Goal: Obtain resource: Download file/media

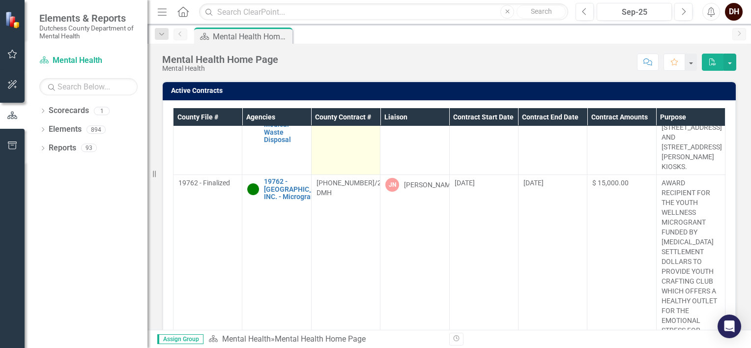
scroll to position [98, 0]
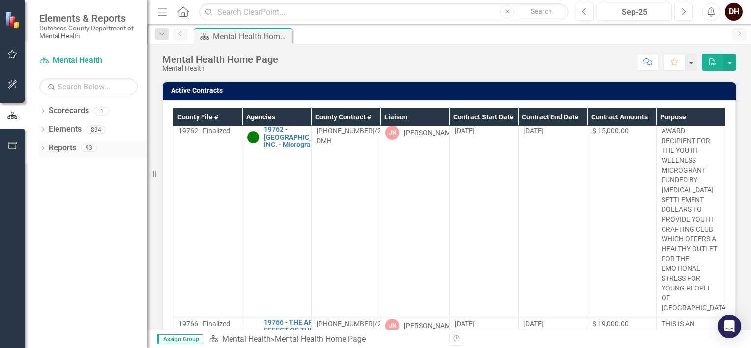
click at [45, 150] on icon "Dropdown" at bounding box center [42, 148] width 7 height 5
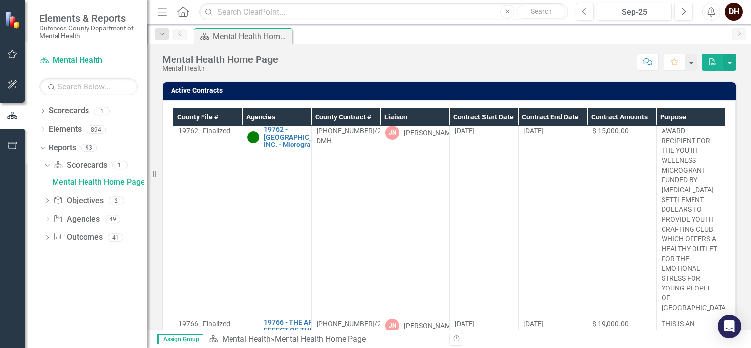
click at [48, 219] on icon "Dropdown" at bounding box center [47, 219] width 7 height 5
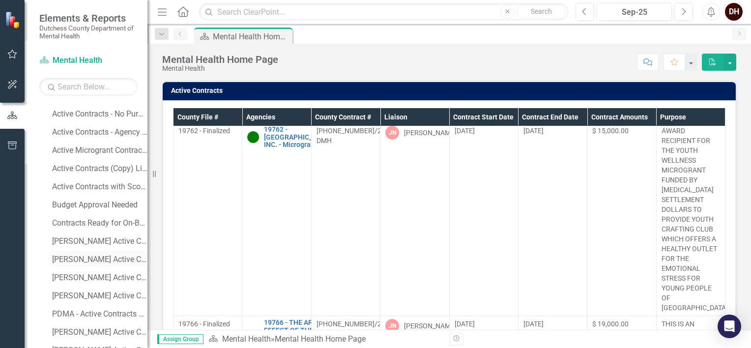
scroll to position [246, 0]
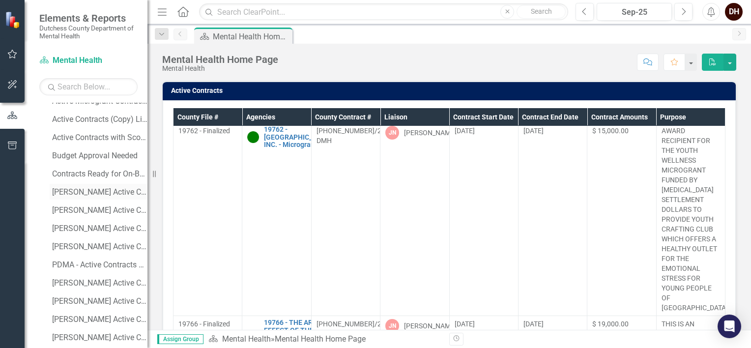
click at [73, 194] on div "[PERSON_NAME] Active Contracts" at bounding box center [99, 192] width 95 height 9
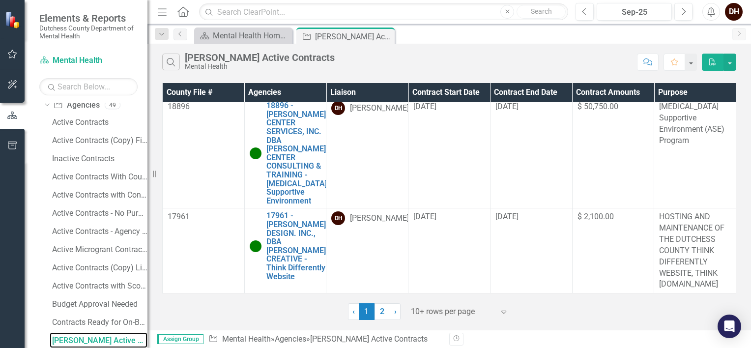
scroll to position [1146, 0]
click at [379, 309] on link "2" at bounding box center [382, 311] width 16 height 17
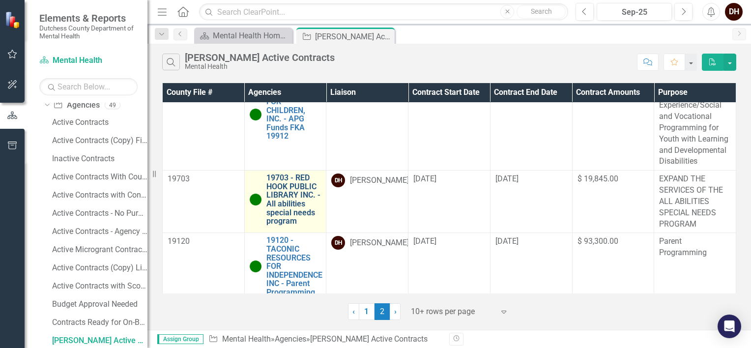
scroll to position [332, 0]
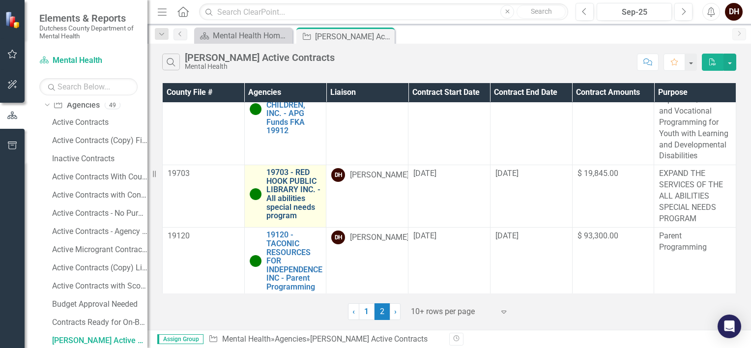
click at [285, 196] on link "19703 - RED HOOK PUBLIC LIBRARY INC. - All abilities special needs program" at bounding box center [293, 194] width 55 height 52
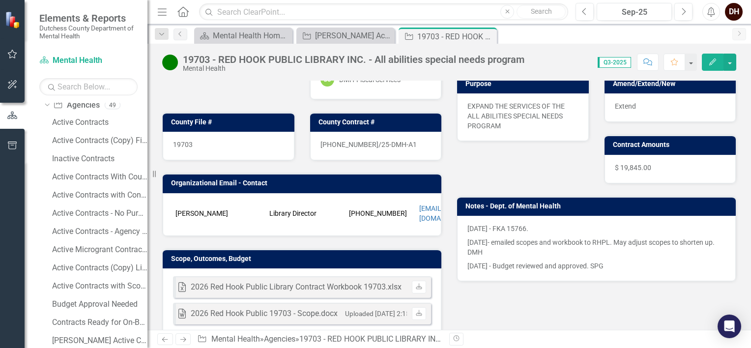
scroll to position [147, 0]
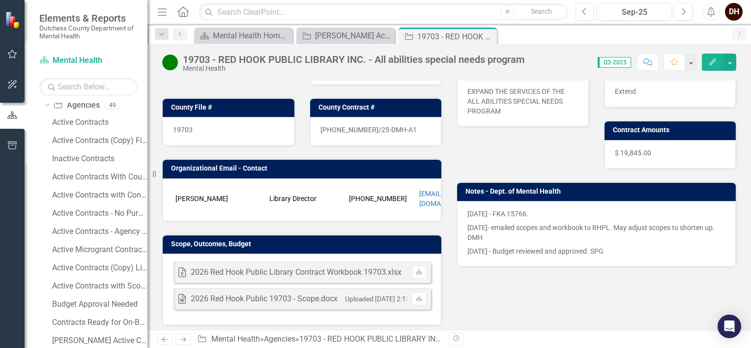
click at [298, 267] on div "2026 Red Hook Public Library Contract Workbook 19703.xlsx" at bounding box center [296, 272] width 211 height 11
click at [418, 268] on icon at bounding box center [419, 271] width 6 height 6
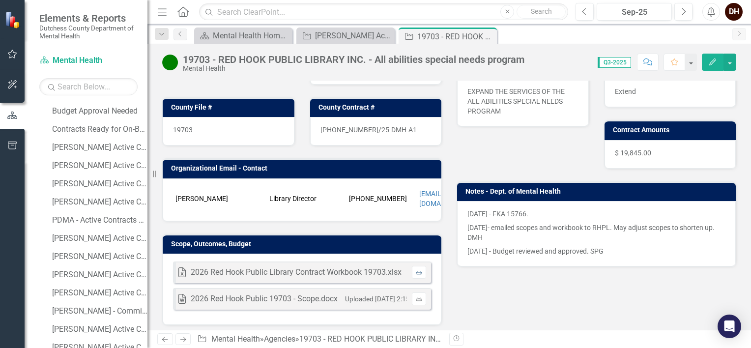
scroll to position [294, 0]
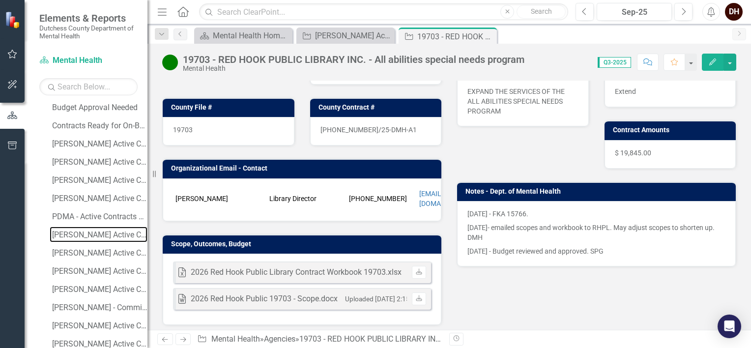
drag, startPoint x: 81, startPoint y: 231, endPoint x: 153, endPoint y: 216, distance: 73.7
click at [81, 231] on div "[PERSON_NAME] Active Contracts That Need Scope Approval" at bounding box center [99, 234] width 95 height 9
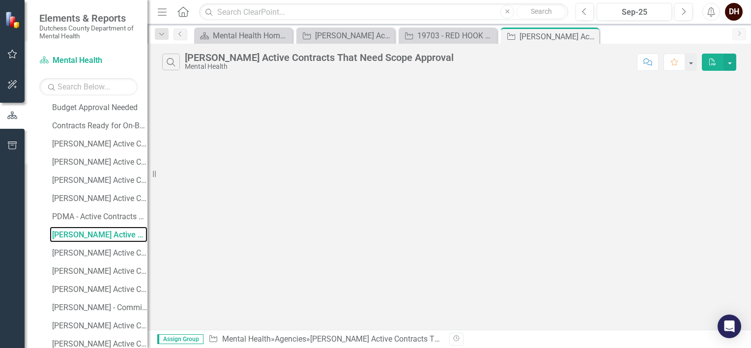
scroll to position [188, 0]
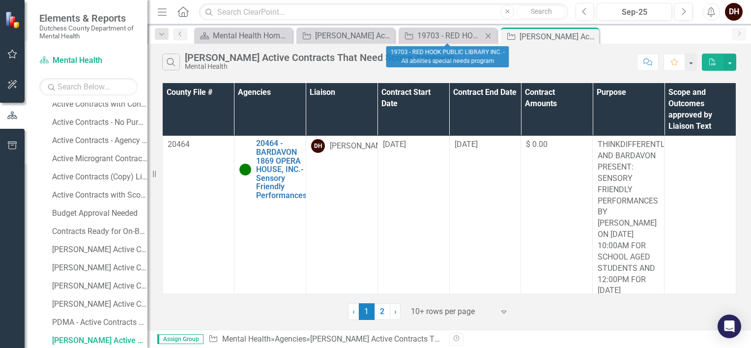
click at [486, 35] on icon "Close" at bounding box center [488, 36] width 10 height 8
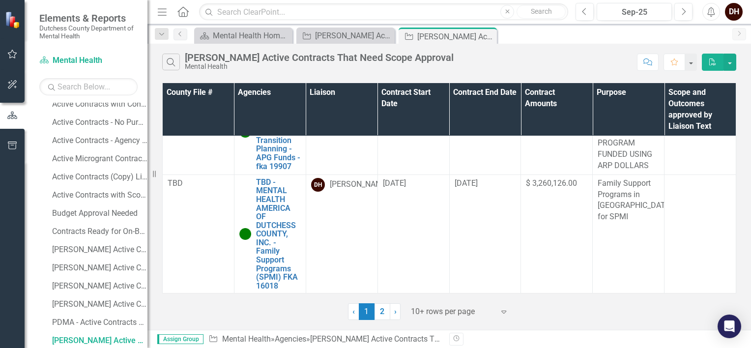
scroll to position [981, 0]
click at [385, 311] on link "2" at bounding box center [382, 311] width 16 height 17
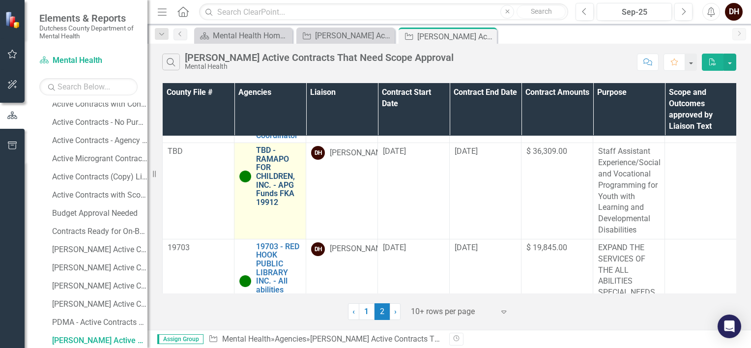
scroll to position [0, 0]
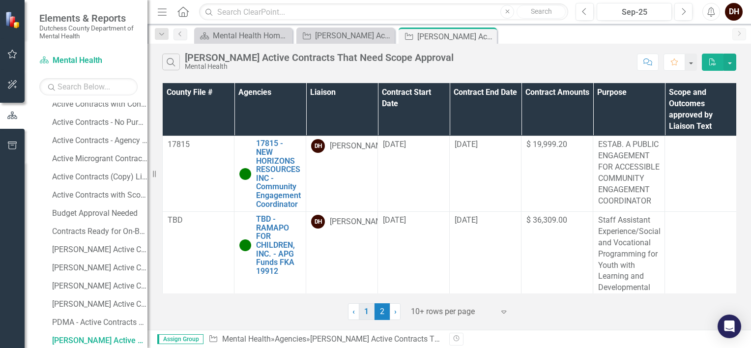
click at [370, 314] on link "1" at bounding box center [367, 311] width 16 height 17
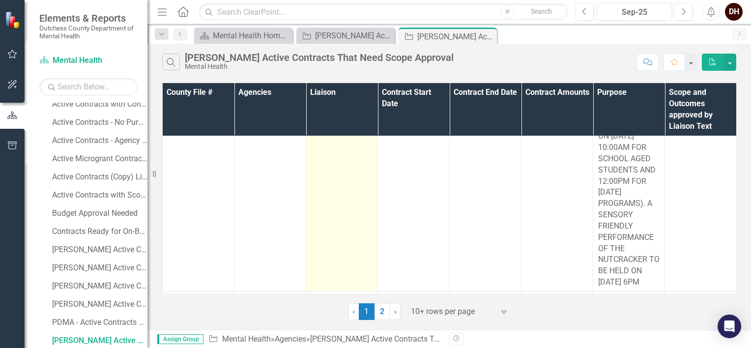
scroll to position [197, 0]
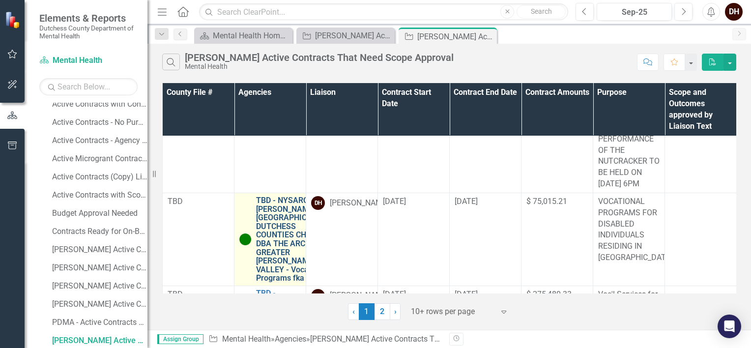
click at [281, 242] on link "TBD - NYSARC, INC., [PERSON_NAME]-[GEOGRAPHIC_DATA]-DUTCHESS COUNTIES CHAPTER D…" at bounding box center [295, 239] width 79 height 86
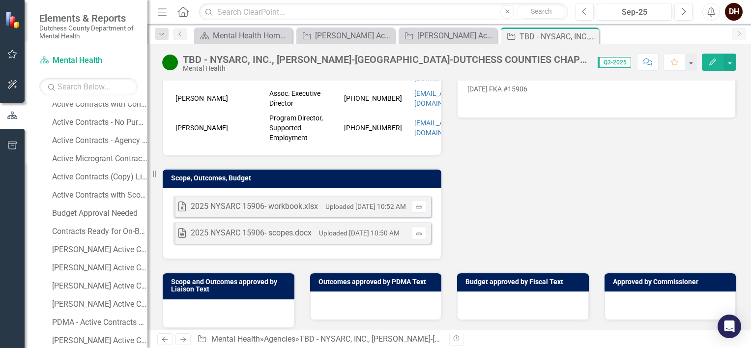
scroll to position [295, 0]
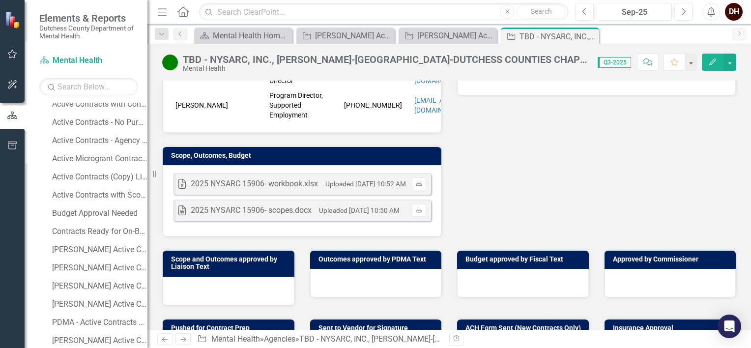
click at [419, 184] on link "Download" at bounding box center [419, 183] width 14 height 13
click at [592, 34] on icon at bounding box center [589, 36] width 5 height 5
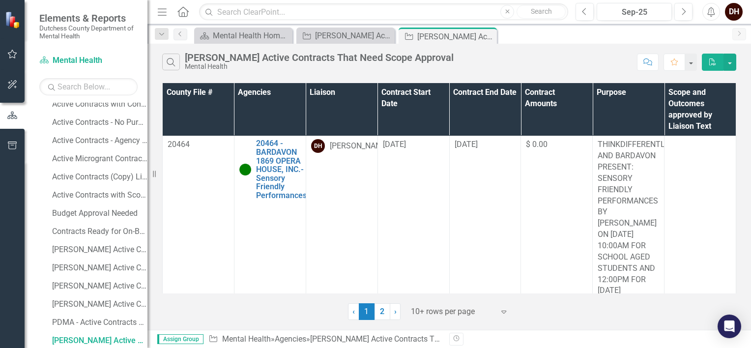
drag, startPoint x: 381, startPoint y: 311, endPoint x: 374, endPoint y: 295, distance: 17.4
click at [381, 311] on link "2" at bounding box center [382, 311] width 16 height 17
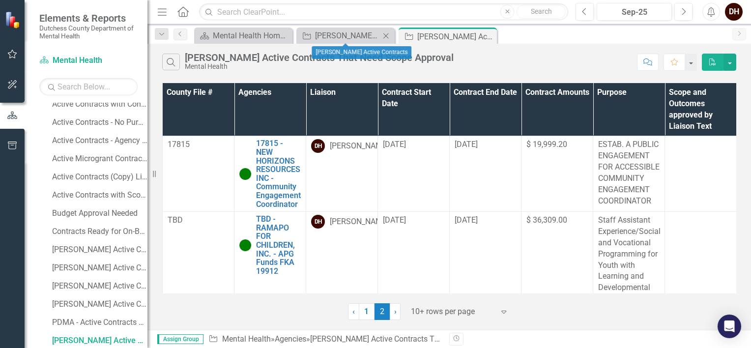
click at [383, 33] on icon at bounding box center [385, 35] width 5 height 5
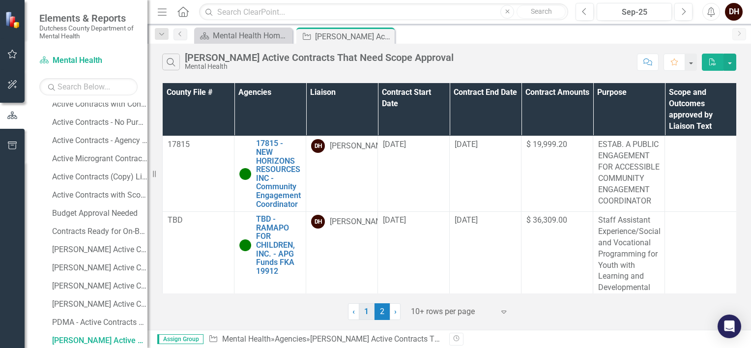
click at [367, 314] on link "1" at bounding box center [367, 311] width 16 height 17
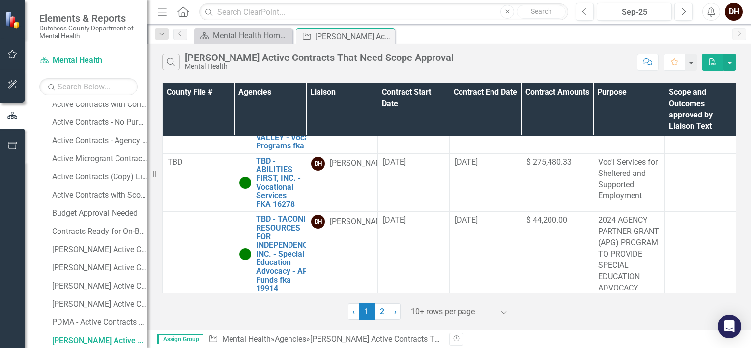
scroll to position [344, 0]
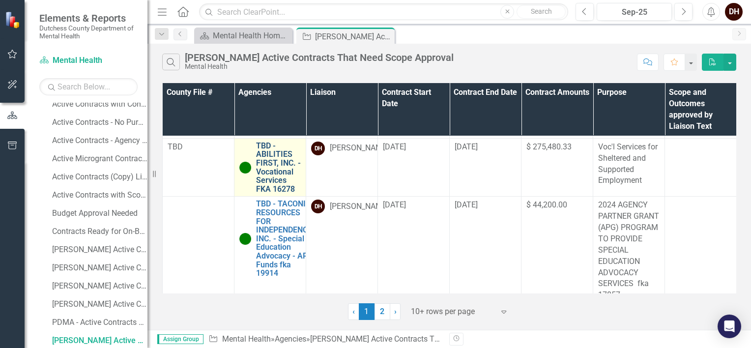
click at [261, 194] on link "TBD - ABILITIES FIRST, INC. - Vocational Services FKA 16278" at bounding box center [278, 168] width 45 height 52
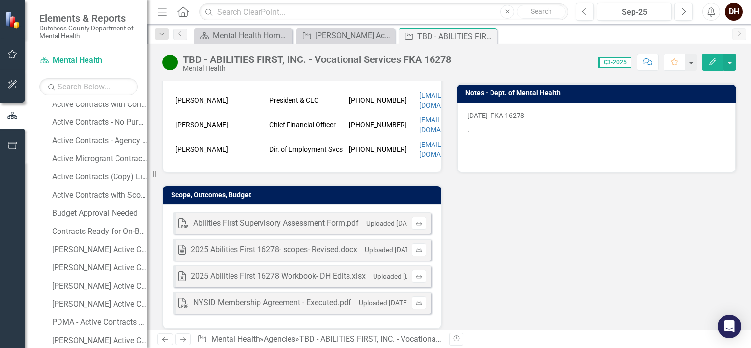
scroll to position [295, 0]
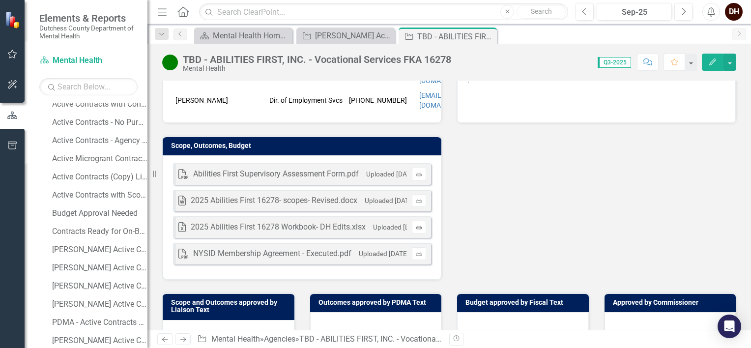
click at [416, 223] on icon at bounding box center [419, 226] width 6 height 6
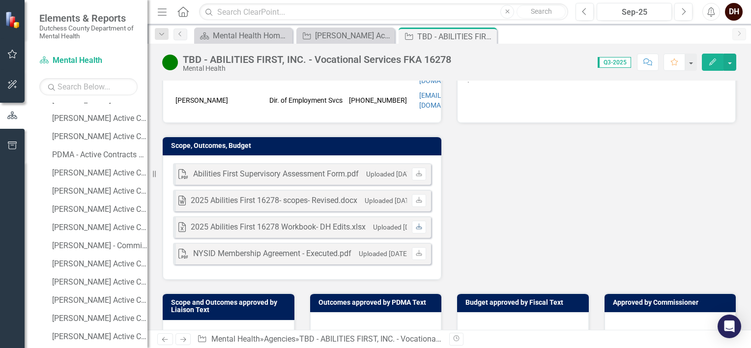
scroll to position [385, 0]
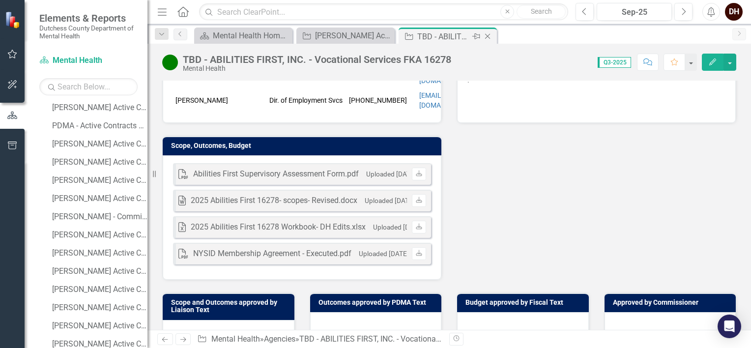
click at [488, 37] on icon "Close" at bounding box center [488, 36] width 10 height 8
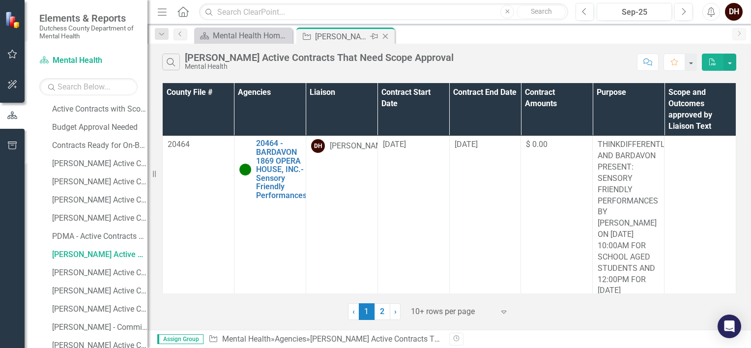
scroll to position [188, 0]
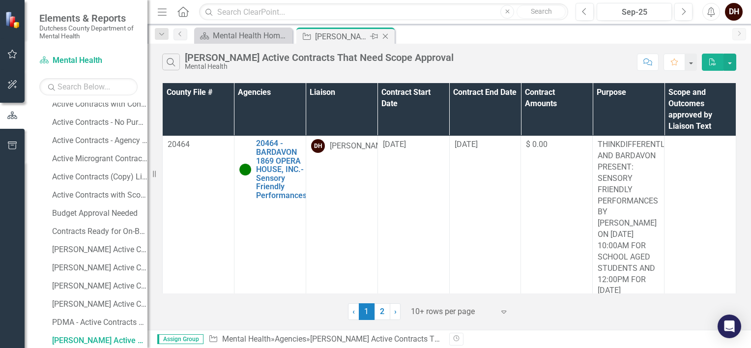
click at [387, 35] on icon "Close" at bounding box center [385, 36] width 10 height 8
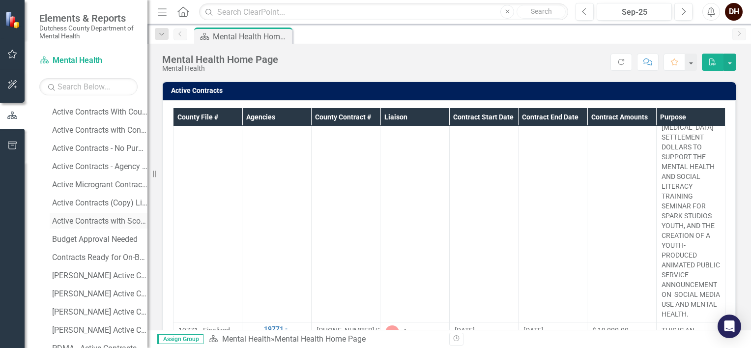
scroll to position [197, 0]
click at [76, 255] on div "[PERSON_NAME] Active Contracts" at bounding box center [99, 258] width 95 height 9
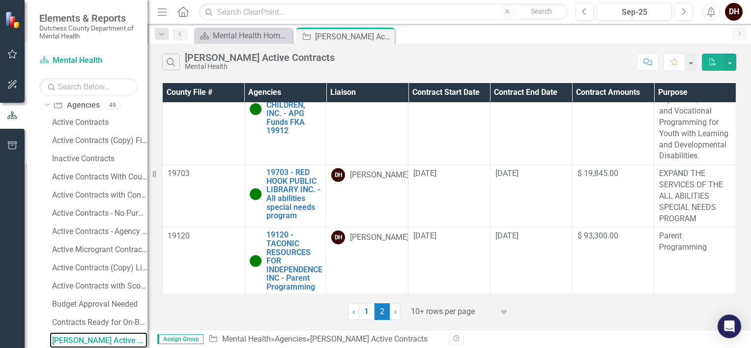
scroll to position [332, 0]
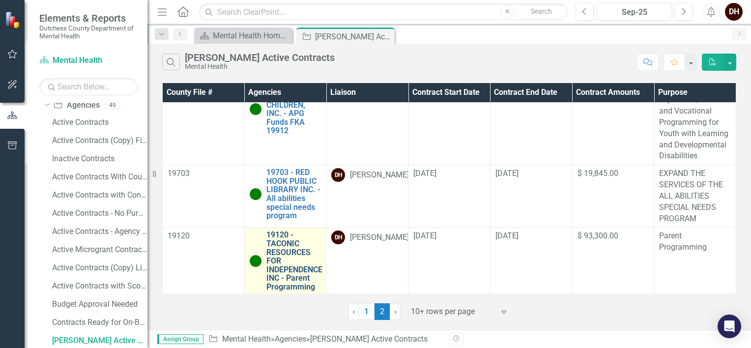
click at [283, 256] on link "19120 - TACONIC RESOURCES FOR INDEPENDENCE INC - Parent Programming" at bounding box center [294, 260] width 56 height 60
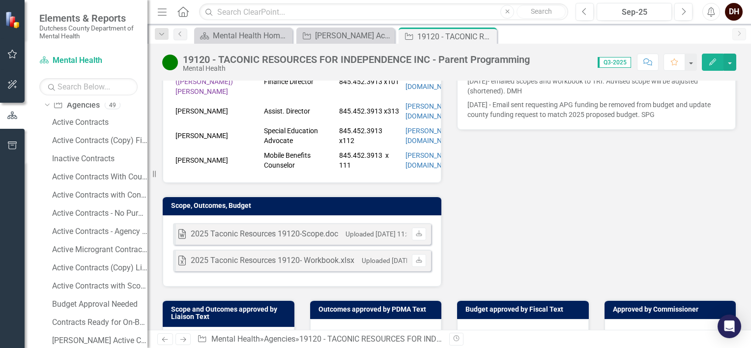
scroll to position [295, 0]
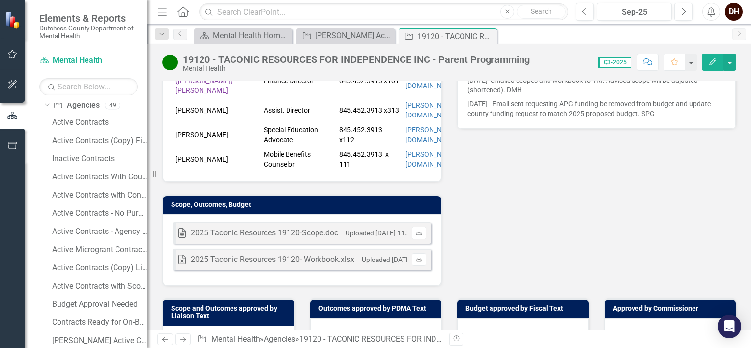
click at [416, 257] on icon "Download" at bounding box center [418, 260] width 7 height 6
click at [555, 192] on div "Liaison DH Dana Hopkins Internal Copy To DH Dana Hopkins JN Jean-Marie Niebuhr …" at bounding box center [449, 62] width 589 height 448
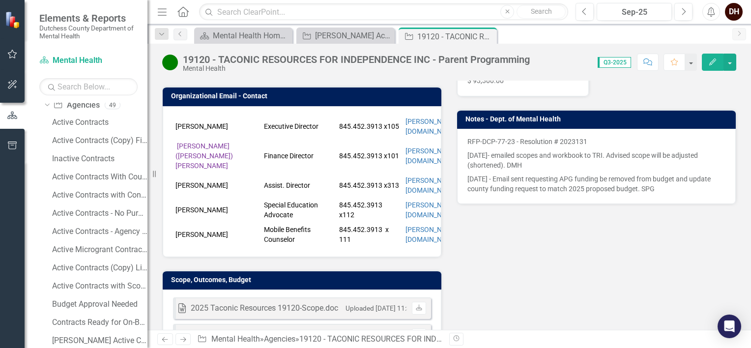
scroll to position [147, 0]
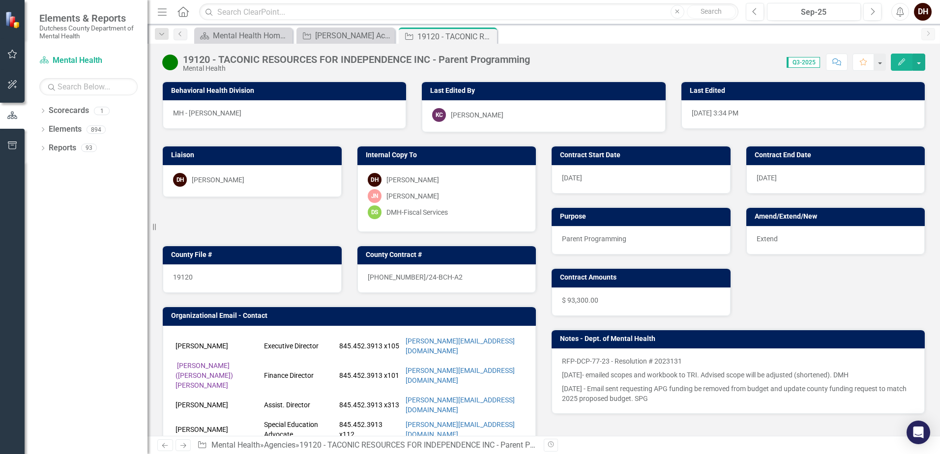
click at [587, 219] on h3 "Purpose" at bounding box center [643, 216] width 166 height 7
